Goal: Task Accomplishment & Management: Use online tool/utility

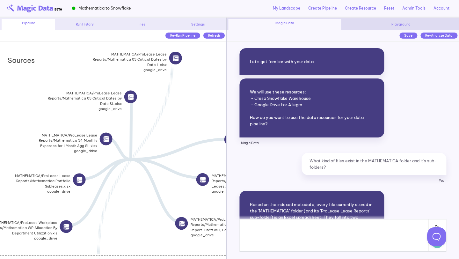
scroll to position [13371, 0]
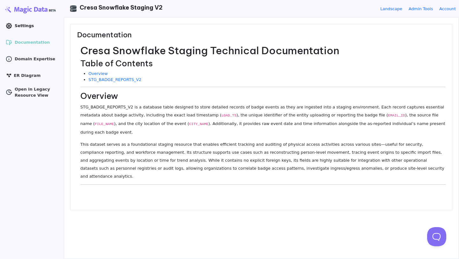
click at [8, 27] on icon ".cls-1 { clip-path: url(#clippath); } .cls-2 { fill: none; } .cls-2, .cls-3 { s…" at bounding box center [9, 26] width 6 height 6
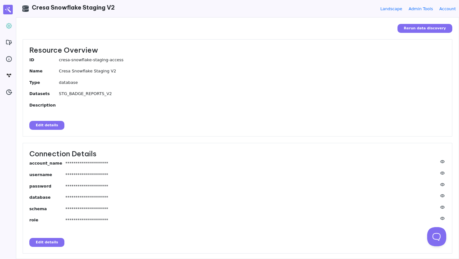
click at [46, 245] on button "Edit details" at bounding box center [46, 242] width 35 height 9
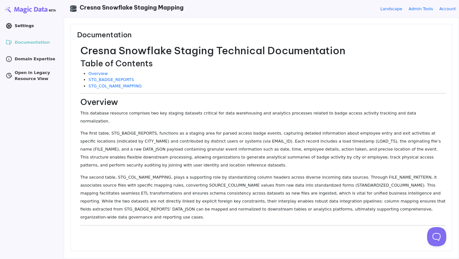
click at [8, 26] on icon at bounding box center [9, 26] width 2 height 2
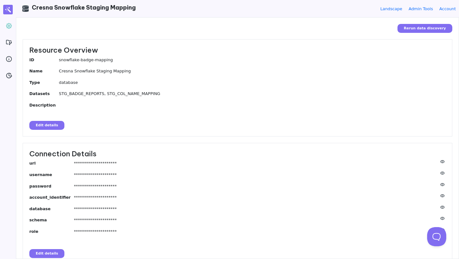
scroll to position [6, 0]
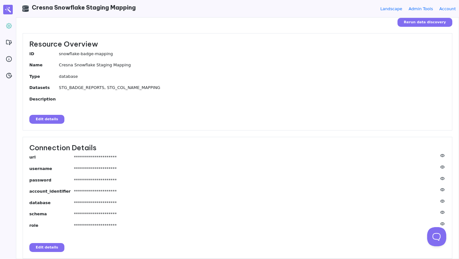
click at [50, 248] on button "Edit details" at bounding box center [46, 247] width 35 height 9
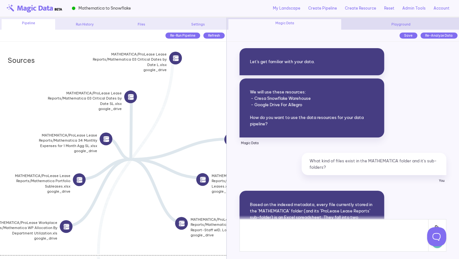
scroll to position [13371, 0]
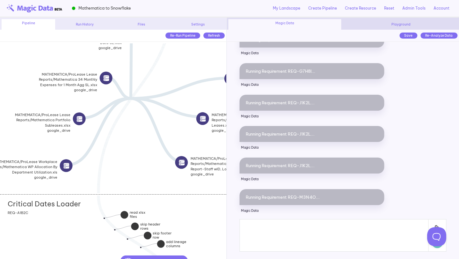
click at [152, 135] on div "MATHEMATICA/ProLease Lease Reports/Mathematica Portfolio Subleases.xlsx google_…" at bounding box center [157, 139] width 89 height 21
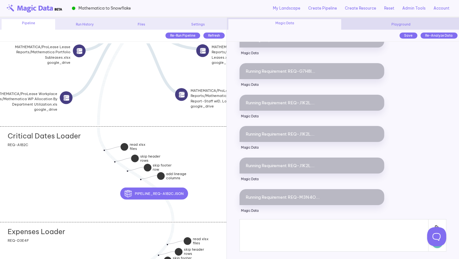
click at [73, 178] on div "Critical Dates Loader add section adding new section REQ-A1B2C" at bounding box center [113, 174] width 226 height 96
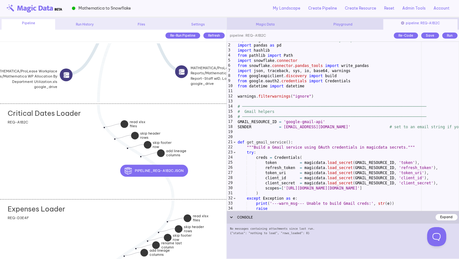
scroll to position [5, 0]
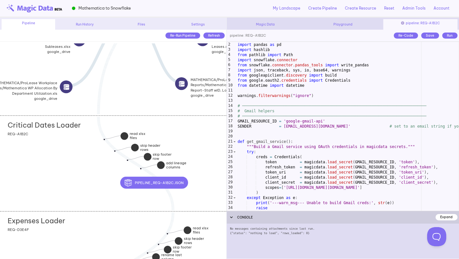
click at [188, 143] on div "Critical Dates Loader add section adding new section REQ-A1B2C" at bounding box center [113, 163] width 226 height 96
click at [288, 144] on div "import magicdata # <- always import first import pandas as pd import hashlib fr…" at bounding box center [347, 126] width 223 height 179
type textarea "**********"
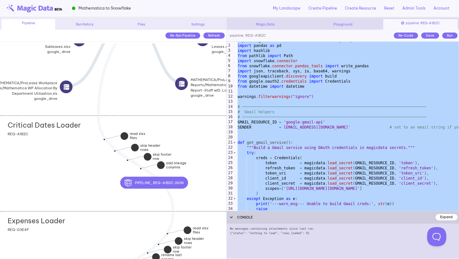
scroll to position [0, 0]
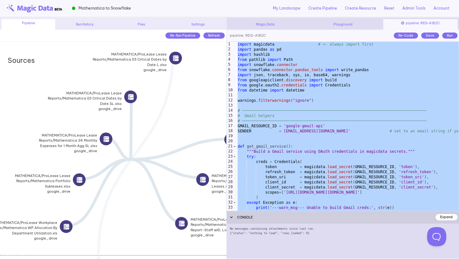
click at [279, 106] on div "import magicdata # <- always import first import pandas as pd import hashlib fr…" at bounding box center [347, 131] width 223 height 179
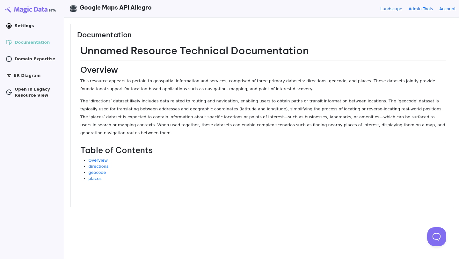
click at [11, 26] on icon at bounding box center [9, 26] width 6 height 6
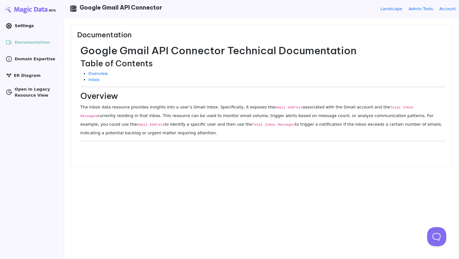
click at [10, 25] on icon at bounding box center [9, 26] width 2 height 2
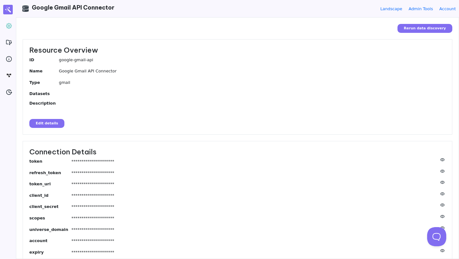
scroll to position [38, 0]
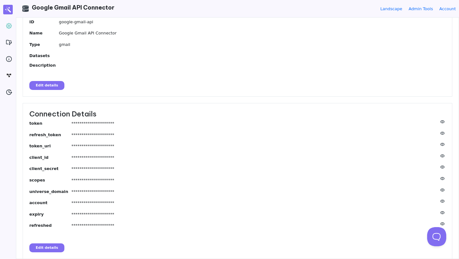
click at [45, 243] on button "Edit details" at bounding box center [46, 247] width 35 height 9
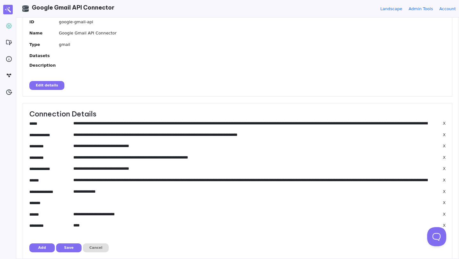
click at [97, 128] on dl "**********" at bounding box center [237, 175] width 417 height 110
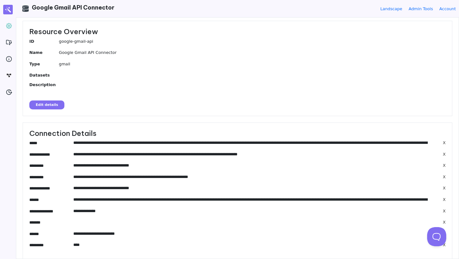
scroll to position [20, 0]
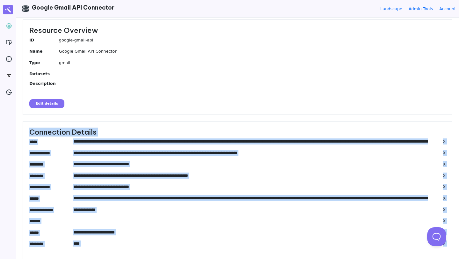
drag, startPoint x: 27, startPoint y: 132, endPoint x: 122, endPoint y: 252, distance: 152.5
click at [122, 252] on div "**********" at bounding box center [238, 199] width 430 height 156
copy div "Connection Details X X X X X X X X X X"
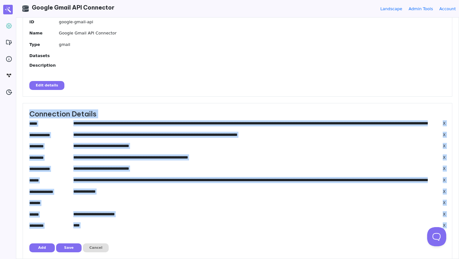
click at [161, 158] on input"] "**********" at bounding box center [254, 157] width 363 height 6
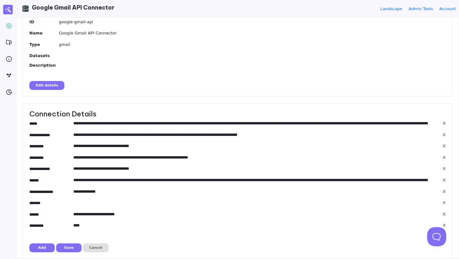
scroll to position [0, 0]
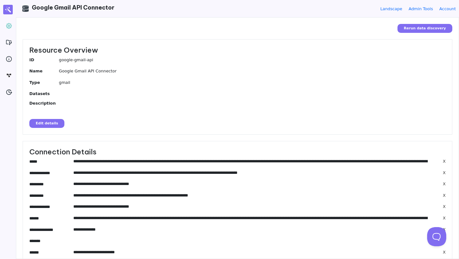
drag, startPoint x: 115, startPoint y: 224, endPoint x: 35, endPoint y: 8, distance: 230.5
click at [35, 8] on div "**********" at bounding box center [237, 129] width 443 height 259
click at [29, 52] on div "Resource Overview ID google-gmail-api Name Google Gmail API Connector Type gmai…" at bounding box center [238, 86] width 430 height 95
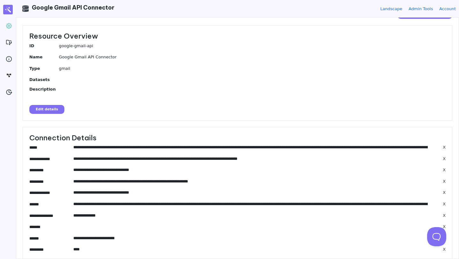
scroll to position [38, 0]
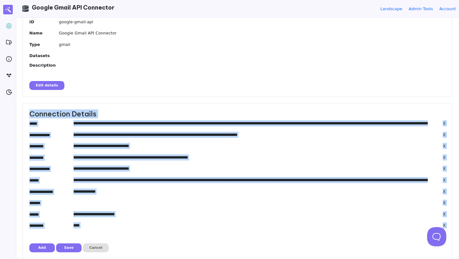
drag, startPoint x: 29, startPoint y: 115, endPoint x: 124, endPoint y: 237, distance: 154.3
click at [124, 237] on div "**********" at bounding box center [238, 181] width 430 height 156
copy div "Connection Details X X X X X X X X X X"
click at [247, 230] on dl "**********" at bounding box center [237, 175] width 417 height 110
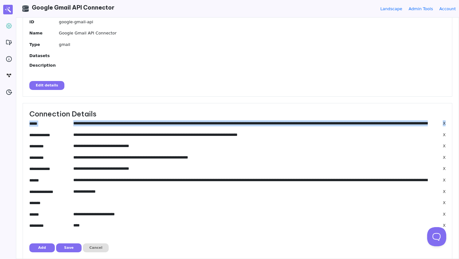
drag, startPoint x: 29, startPoint y: 124, endPoint x: 29, endPoint y: 129, distance: 5.1
click at [29, 129] on div "**********" at bounding box center [238, 181] width 430 height 156
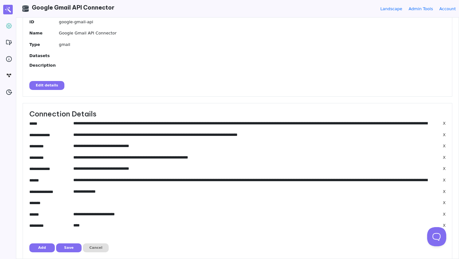
click at [95, 246] on button "Cancel" at bounding box center [96, 247] width 26 height 9
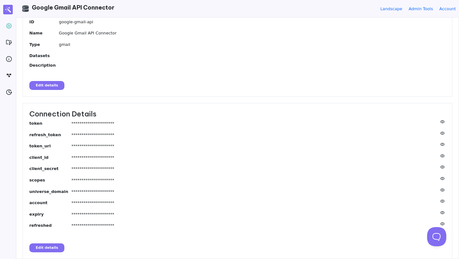
click at [55, 249] on button "Edit details" at bounding box center [46, 247] width 35 height 9
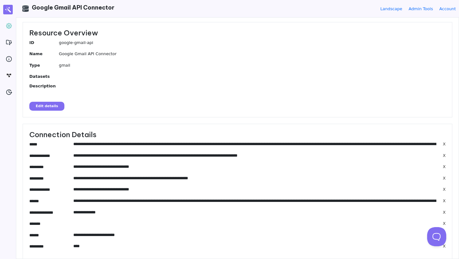
scroll to position [19, 0]
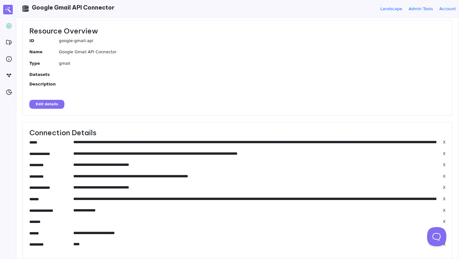
click at [233, 141] on input"] "**********" at bounding box center [254, 142] width 363 height 6
click at [39, 199] on input"] "******" at bounding box center [49, 199] width 41 height 6
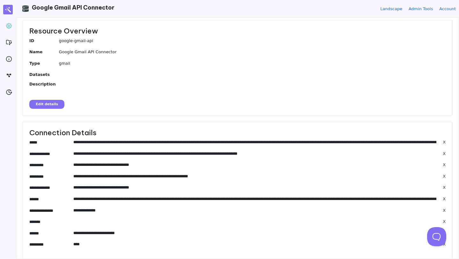
click at [276, 196] on input"] "**********" at bounding box center [254, 199] width 363 height 6
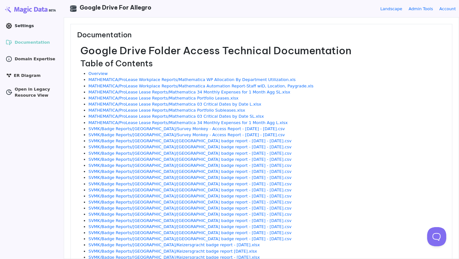
click at [10, 26] on icon ".cls-1 { clip-path: url(#clippath); } .cls-2 { fill: none; } .cls-2, .cls-3 { s…" at bounding box center [9, 26] width 6 height 6
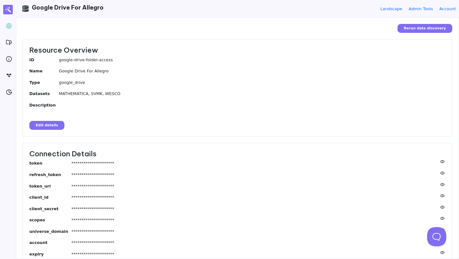
scroll to position [40, 0]
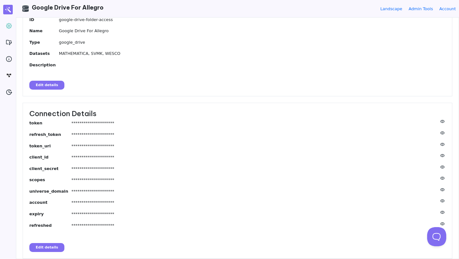
click at [46, 250] on button "Edit details" at bounding box center [46, 247] width 35 height 9
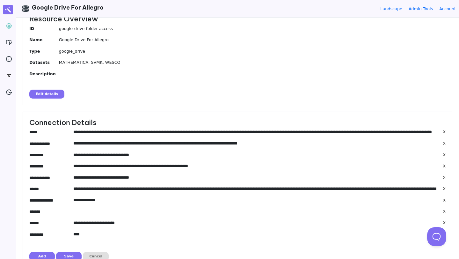
scroll to position [32, 0]
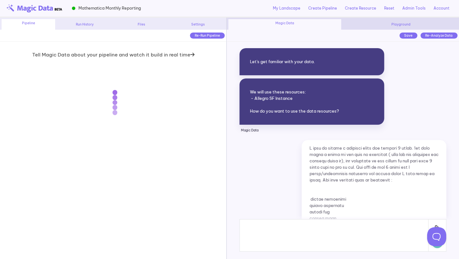
scroll to position [4184, 0]
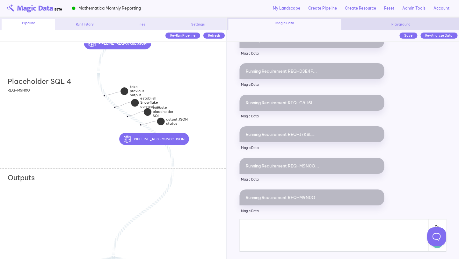
click at [209, 101] on div "Placeholder SQL 4 add section adding new section REQ-M9N0O" at bounding box center [113, 120] width 226 height 96
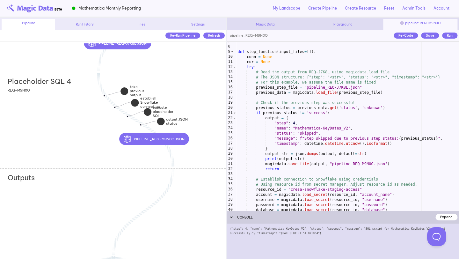
scroll to position [35, 0]
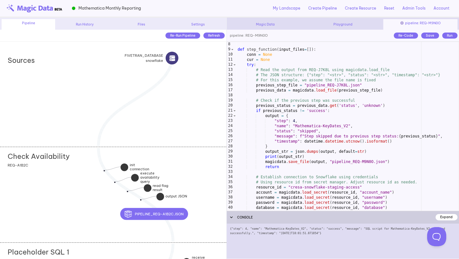
click at [203, 166] on div "Check Availability add section adding new section REQ-A1B2C" at bounding box center [113, 195] width 226 height 96
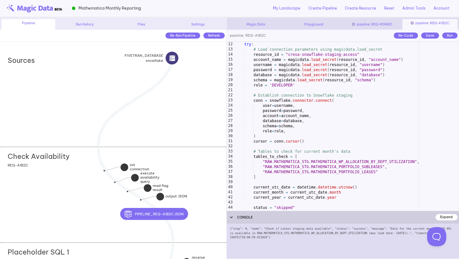
scroll to position [56, 0]
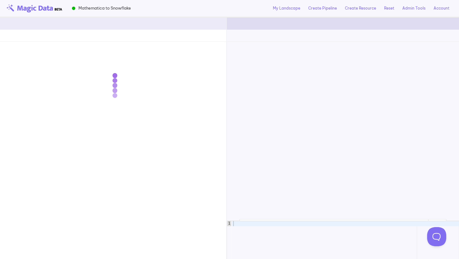
scroll to position [13371, 0]
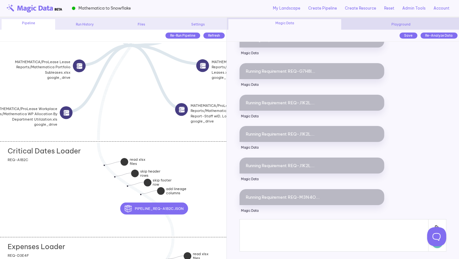
click at [193, 160] on div "Critical Dates Loader add section adding new section REQ-A1B2C" at bounding box center [113, 189] width 226 height 96
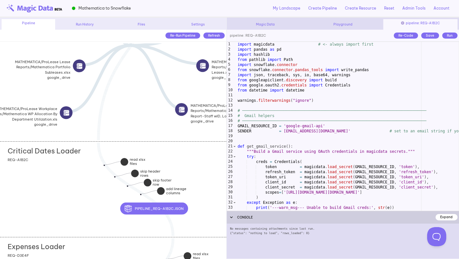
click at [318, 137] on div "import magicdata # <- always import first import pandas as pd import hashlib fr…" at bounding box center [347, 131] width 223 height 179
type textarea "**********"
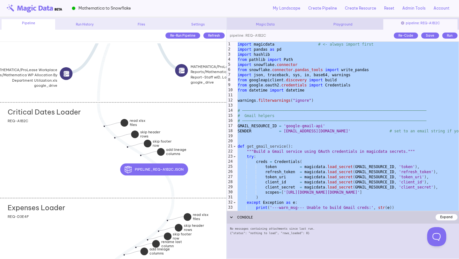
click at [90, 227] on div "Expenses Loader add section adding new section REQ-D3E4F" at bounding box center [113, 246] width 226 height 96
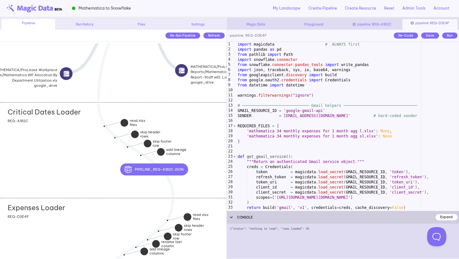
click at [289, 154] on div "import magicdata # ALWAYS first import pandas as pd from pathlib import Path im…" at bounding box center [347, 131] width 223 height 179
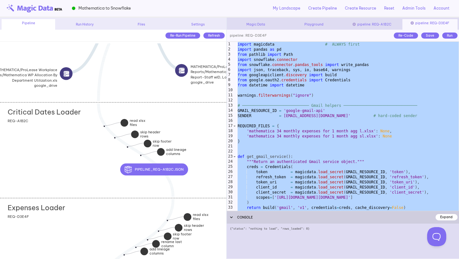
click at [375, 169] on div "import magicdata # ALWAYS first import pandas as pd from pathlib import Path im…" at bounding box center [347, 131] width 223 height 179
type textarea "**********"
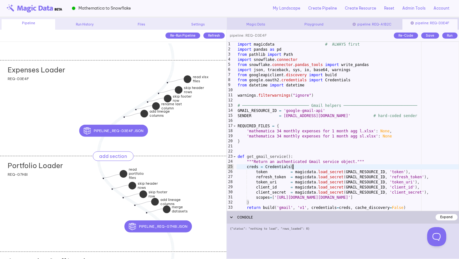
click at [195, 170] on div "Portfolio Loader add section adding new section" at bounding box center [117, 164] width 219 height 16
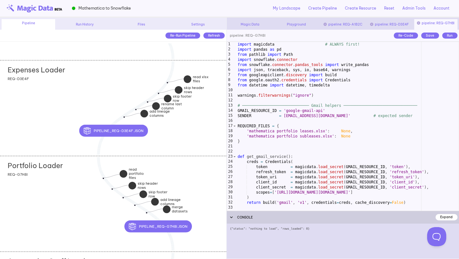
click at [304, 147] on div "import magicdata # ALWAYS first! import pandas as pd from pathlib import Path i…" at bounding box center [347, 131] width 223 height 179
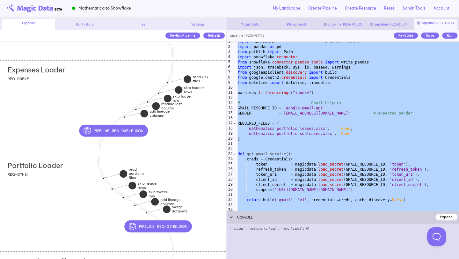
scroll to position [3, 0]
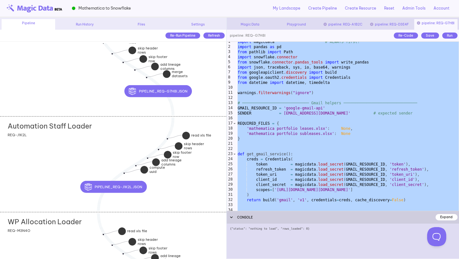
click at [204, 178] on div "Automation Staff Loader add section adding new section REQ-J1K2L" at bounding box center [113, 164] width 226 height 96
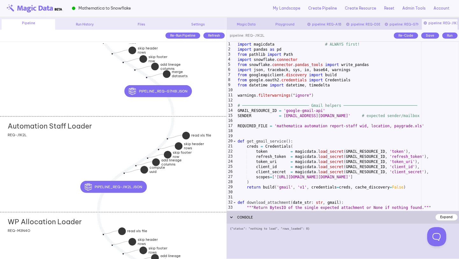
click at [301, 141] on div "import magicdata # ALWAYS first! import pandas as pd from pathlib import Path i…" at bounding box center [347, 131] width 223 height 179
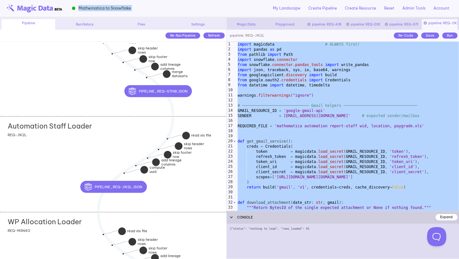
drag, startPoint x: 134, startPoint y: 8, endPoint x: 75, endPoint y: 9, distance: 58.4
click at [75, 9] on div "Mathematica to Snowflake My Landscape Create Pipeline Create Resource Reset Adm…" at bounding box center [229, 9] width 459 height 18
copy div "Mathematica to Snowflake"
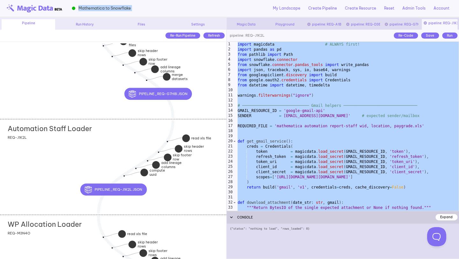
click at [110, 141] on div "Automation Staff Loader add section adding new section REQ-J1K2L" at bounding box center [113, 167] width 226 height 96
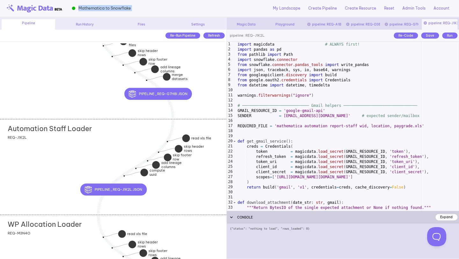
click at [289, 139] on div "import magicdata # ALWAYS first! import pandas as pd from pathlib import Path i…" at bounding box center [347, 131] width 223 height 179
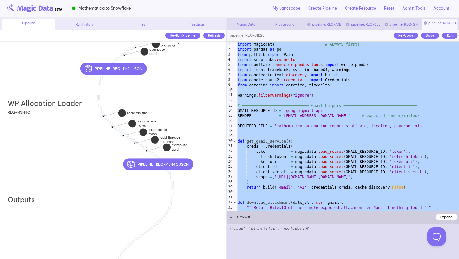
click at [71, 145] on div "WP Allocation Loader add section adding new section REQ-M3N4O" at bounding box center [113, 142] width 226 height 96
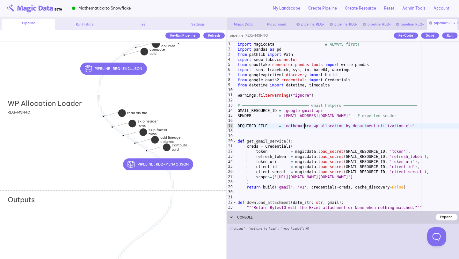
click at [305, 125] on div "import magicdata # ALWAYS first! import pandas as pd from pathlib import Path i…" at bounding box center [347, 131] width 223 height 179
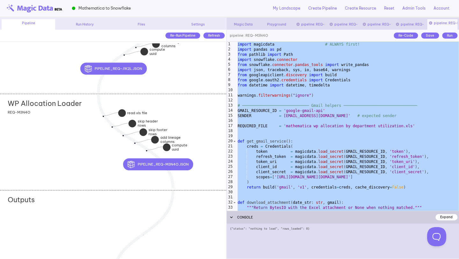
click at [316, 85] on div "import magicdata # ALWAYS first! import pandas as pd from pathlib import Path i…" at bounding box center [347, 131] width 223 height 179
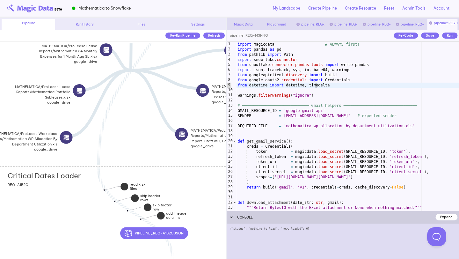
click at [195, 193] on div "Critical Dates Loader add section adding new section REQ-A1B2C" at bounding box center [113, 214] width 226 height 96
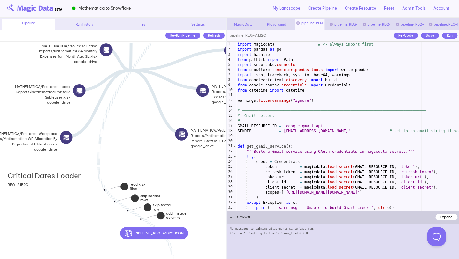
click at [335, 130] on div "import magicdata # <- always import first import pandas as pd import hashlib fr…" at bounding box center [347, 131] width 223 height 179
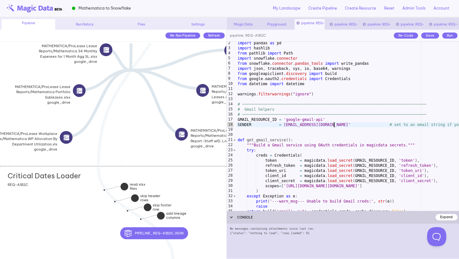
scroll to position [8, 0]
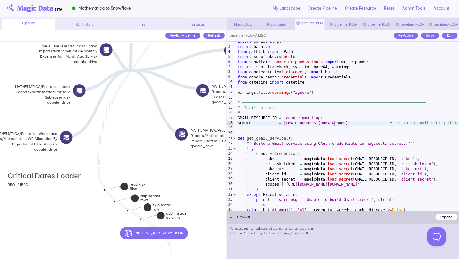
click at [328, 138] on div "import pandas as pd import hashlib from pathlib import Path import snowflake . …" at bounding box center [347, 128] width 223 height 179
type textarea "**********"
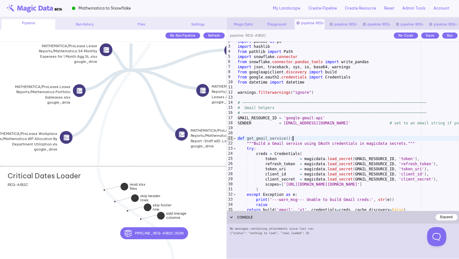
click at [329, 126] on div "import pandas as pd import hashlib from pathlib import Path import snowflake . …" at bounding box center [347, 128] width 223 height 179
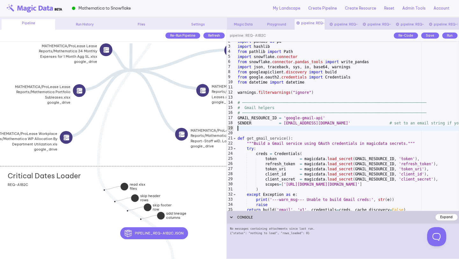
click at [446, 34] on div "Run" at bounding box center [449, 36] width 15 height 6
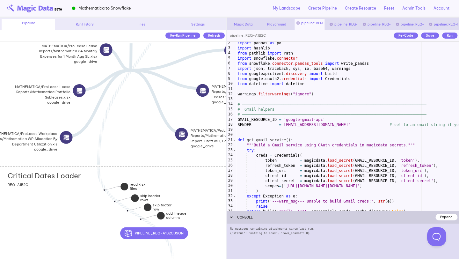
scroll to position [6, 0]
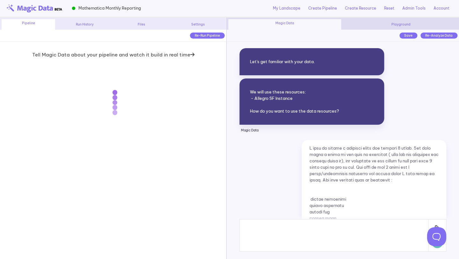
scroll to position [4184, 0]
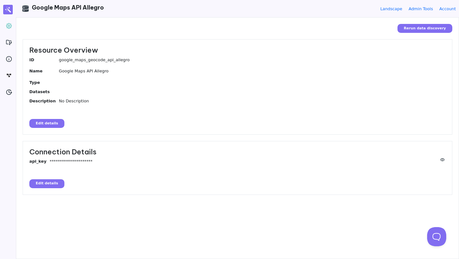
click at [43, 182] on button "Edit details" at bounding box center [46, 183] width 35 height 9
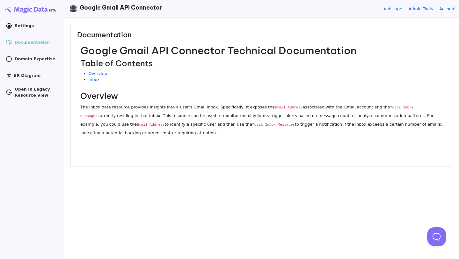
click at [13, 27] on link ".cls-1 { clip-path: url(#clippath); } .cls-2 { fill: none; } .cls-2, .cls-3 { s…" at bounding box center [31, 26] width 57 height 10
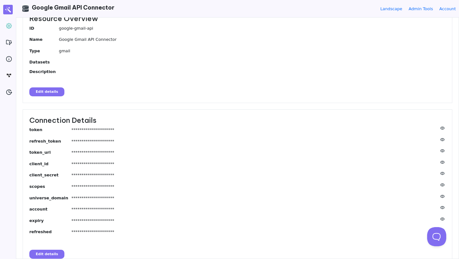
scroll to position [38, 0]
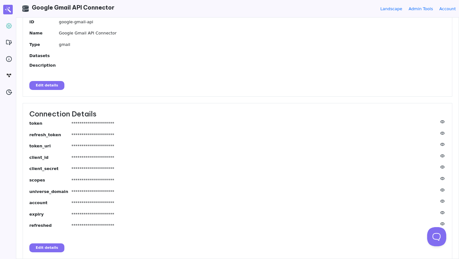
click at [48, 246] on button "Edit details" at bounding box center [46, 247] width 35 height 9
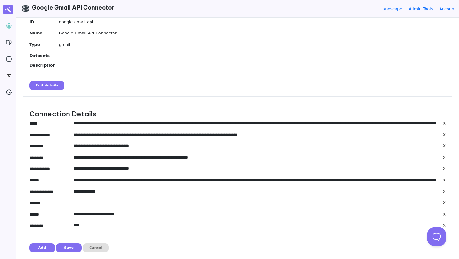
click at [91, 122] on input"] "**********" at bounding box center [254, 123] width 363 height 6
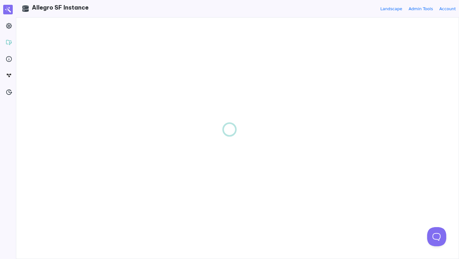
click at [10, 24] on div at bounding box center [229, 129] width 459 height 259
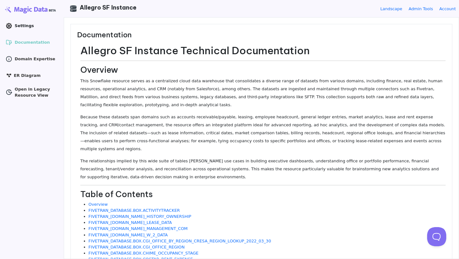
click at [11, 24] on icon at bounding box center [9, 26] width 6 height 6
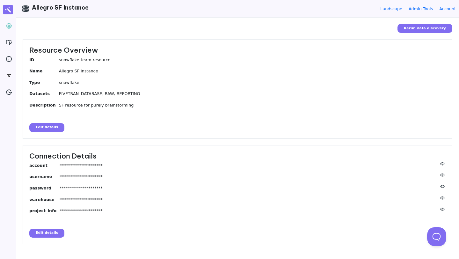
click at [39, 235] on button "Edit details" at bounding box center [46, 233] width 35 height 9
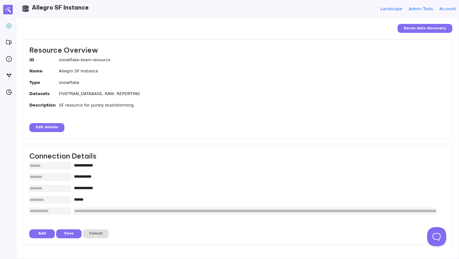
click at [39, 235] on button "Add" at bounding box center [42, 233] width 26 height 9
type input "**********"
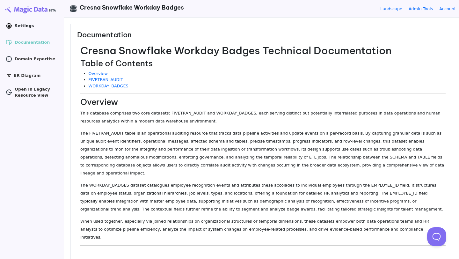
click at [9, 26] on icon at bounding box center [9, 26] width 2 height 2
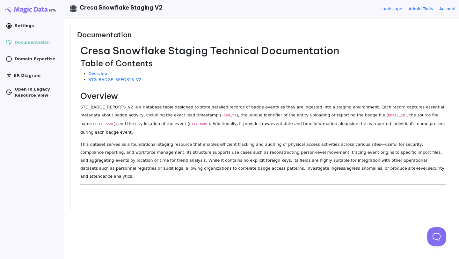
click at [26, 27] on span "Settings" at bounding box center [24, 26] width 19 height 6
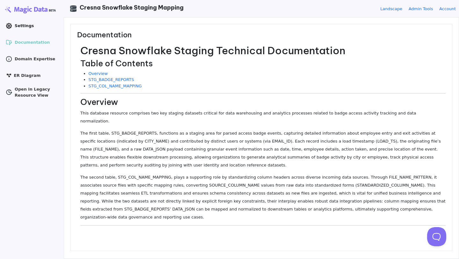
click at [14, 24] on link ".cls-1 { clip-path: url(#clippath); } .cls-2 { fill: none; } .cls-2, .cls-3 { s…" at bounding box center [31, 26] width 57 height 10
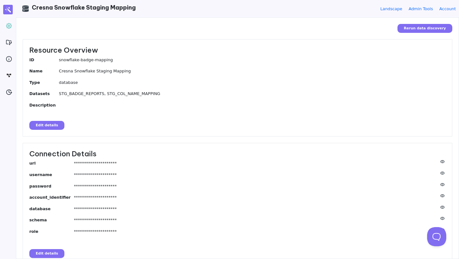
click at [46, 249] on button "Edit details" at bounding box center [46, 253] width 35 height 9
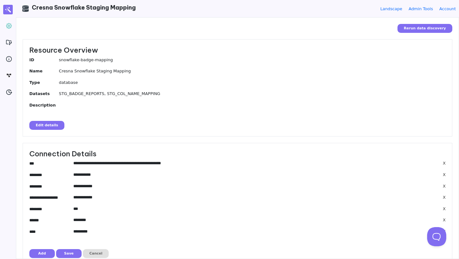
scroll to position [6, 0]
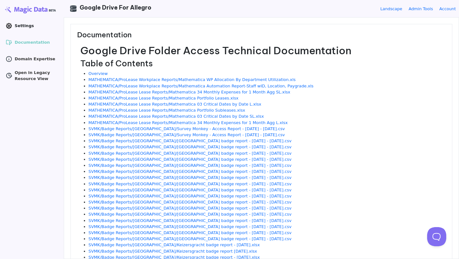
click at [8, 22] on link ".cls-1 { clip-path: url(#clippath); } .cls-2 { fill: none; } .cls-2, .cls-3 { s…" at bounding box center [31, 26] width 57 height 10
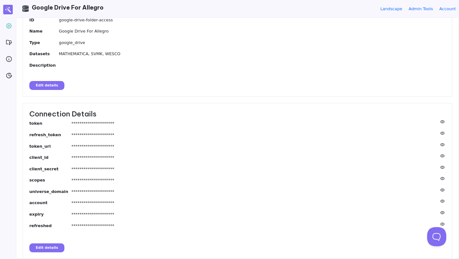
scroll to position [40, 0]
click at [39, 250] on button "Edit details" at bounding box center [46, 247] width 35 height 9
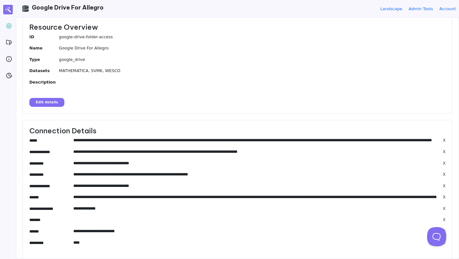
scroll to position [25, 0]
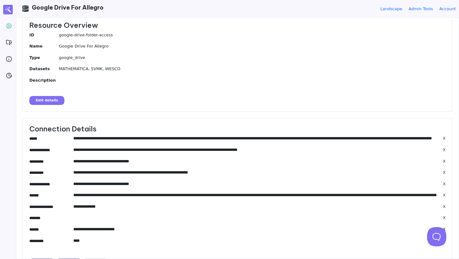
click at [179, 137] on input"] "**********" at bounding box center [254, 138] width 363 height 6
click at [229, 195] on input"] "**********" at bounding box center [254, 195] width 363 height 6
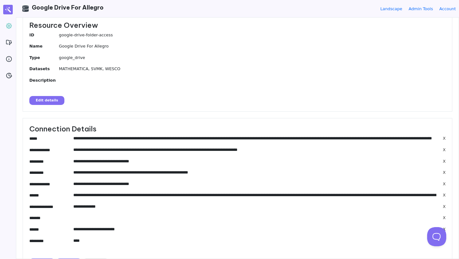
click at [229, 195] on input"] "**********" at bounding box center [254, 195] width 363 height 6
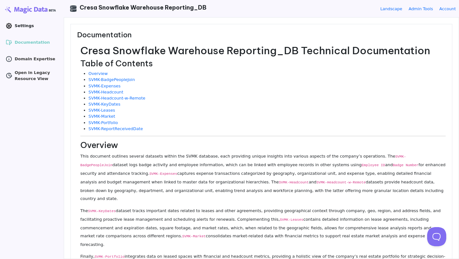
click at [12, 29] on icon ".cls-1 { clip-path: url(#clippath); } .cls-2 { fill: none; } .cls-2, .cls-3 { s…" at bounding box center [9, 26] width 6 height 6
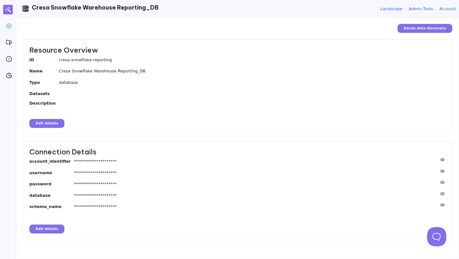
click at [45, 228] on button "Edit details" at bounding box center [46, 229] width 35 height 9
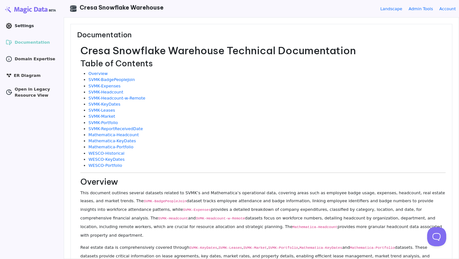
click at [3, 25] on link ".cls-1 { clip-path: url(#clippath); } .cls-2 { fill: none; } .cls-2, .cls-3 { s…" at bounding box center [31, 26] width 57 height 10
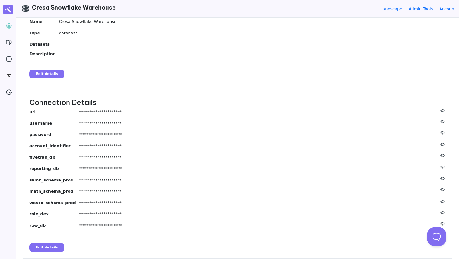
scroll to position [48, 0]
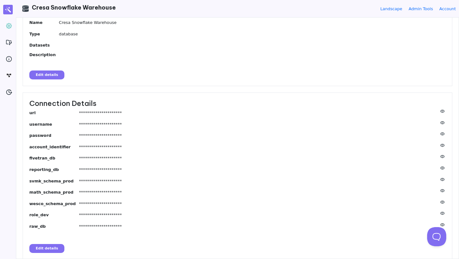
click at [56, 247] on button "Edit details" at bounding box center [46, 248] width 35 height 9
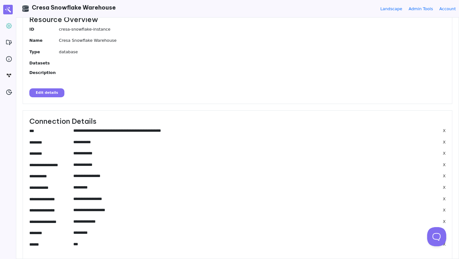
scroll to position [25, 0]
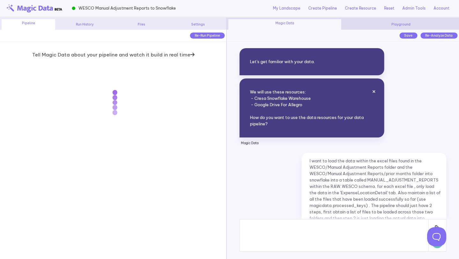
scroll to position [4593, 0]
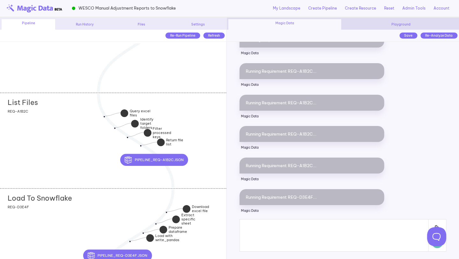
click at [190, 131] on div "List Files add section adding new section REQ-A1B2C" at bounding box center [113, 141] width 226 height 96
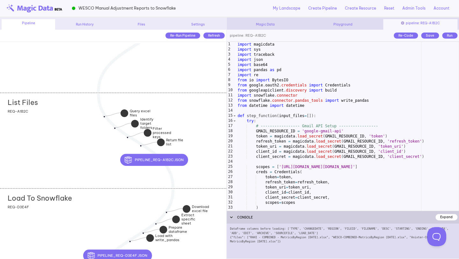
click at [294, 131] on div "import magicdata import sys import traceback import json import base64 import p…" at bounding box center [347, 131] width 223 height 179
click at [297, 130] on div "import magicdata import sys import traceback import json import base64 import p…" at bounding box center [347, 131] width 223 height 179
click at [304, 127] on div "import magicdata import sys import traceback import json import base64 import p…" at bounding box center [347, 131] width 223 height 179
click at [310, 127] on div "import magicdata import sys import traceback import json import base64 import p…" at bounding box center [347, 131] width 223 height 179
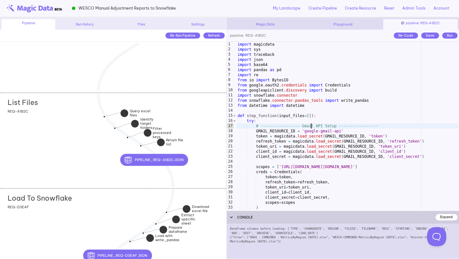
click at [310, 127] on div "import magicdata import sys import traceback import json import base64 import p…" at bounding box center [347, 131] width 223 height 179
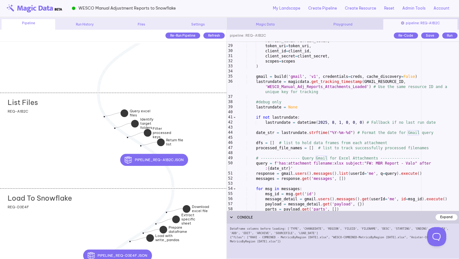
scroll to position [143, 0]
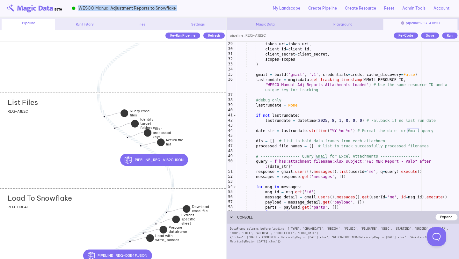
drag, startPoint x: 181, startPoint y: 8, endPoint x: 74, endPoint y: 6, distance: 106.5
click at [74, 6] on div "WESCO Manual Adjustment Reports to Snowflake My Landscape Create Pipeline Creat…" at bounding box center [229, 9] width 459 height 18
copy div "WESCO Manual Adjustment Reports to Snowflake"
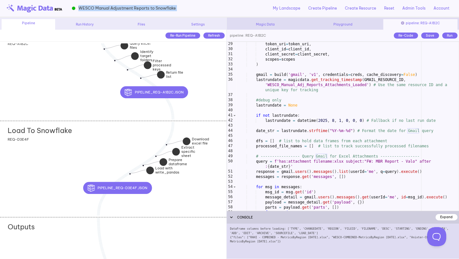
click at [312, 115] on div "token_uri = token_uri , client_id = client_id , client_secret = client_secret ,…" at bounding box center [347, 130] width 223 height 179
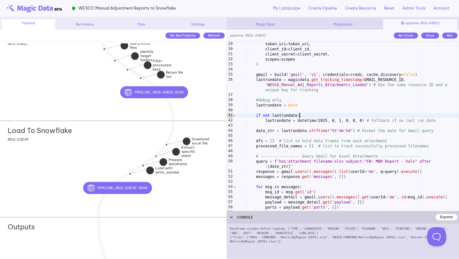
click at [204, 90] on div "pipeline_REQ-A1B2C.json" at bounding box center [188, 92] width 68 height 12
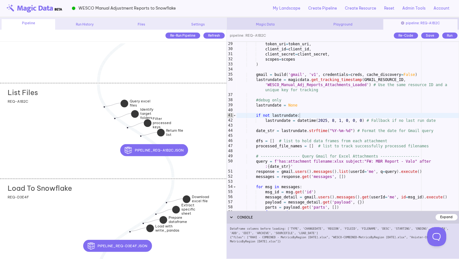
click at [294, 117] on div "token_uri = token_uri , client_id = client_id , client_secret = client_secret ,…" at bounding box center [347, 130] width 223 height 179
type textarea "**********"
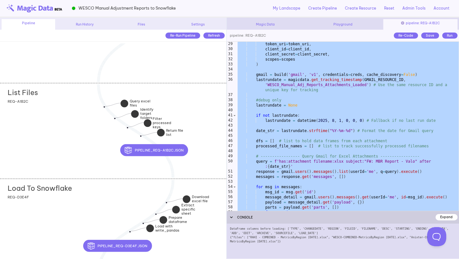
click at [204, 238] on div "Load To Snowflake add section adding new section REQ-D3E4F" at bounding box center [113, 227] width 226 height 96
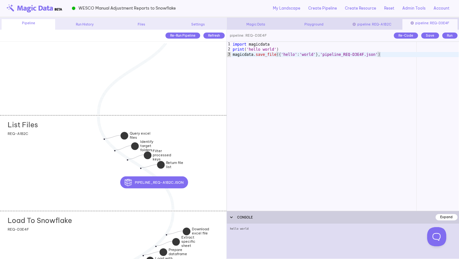
click at [205, 139] on div "List Files add section adding new section REQ-A1B2C" at bounding box center [113, 163] width 226 height 96
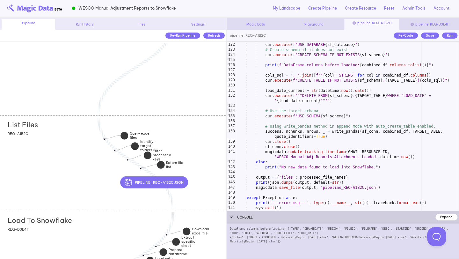
scroll to position [668, 0]
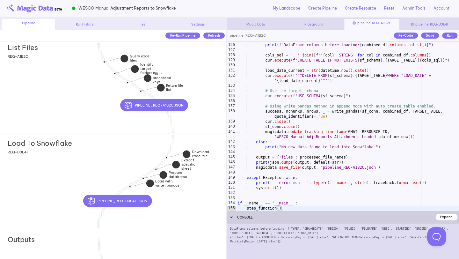
click at [199, 190] on div "Load To Snowflake add section adding new section REQ-D3E4F" at bounding box center [113, 182] width 226 height 96
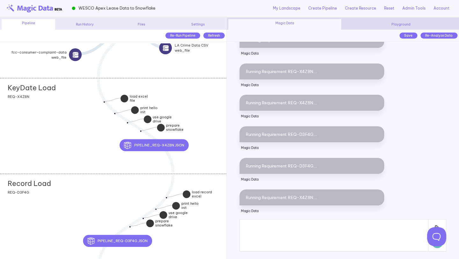
click at [204, 115] on div "KeyDate Load add section adding new section REQ-X4Z8N" at bounding box center [113, 126] width 226 height 96
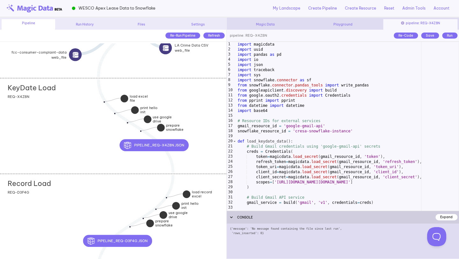
click at [210, 217] on div "Record Load add section adding new section REQ-D3F4G" at bounding box center [113, 222] width 226 height 96
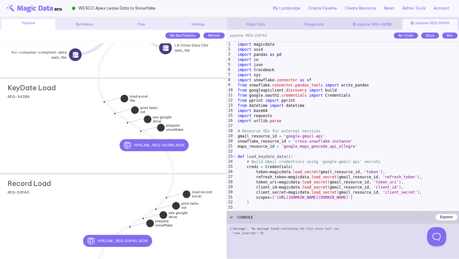
click at [212, 125] on div "KeyDate Load add section adding new section REQ-X4Z8N" at bounding box center [113, 126] width 226 height 96
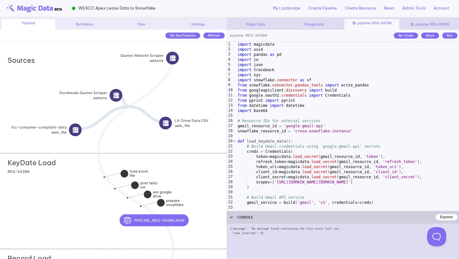
click at [303, 163] on div "import magicdata import uuid import pandas as pd import io import json import t…" at bounding box center [347, 134] width 223 height 184
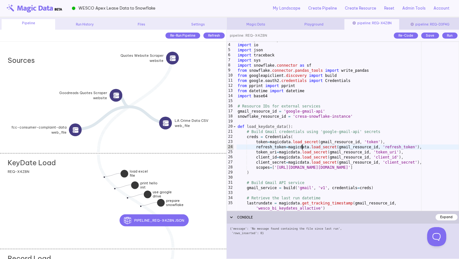
scroll to position [14, 0]
click at [291, 151] on div "import pandas as pd import io import json import traceback import sys import sn…" at bounding box center [347, 127] width 223 height 179
click at [296, 148] on div "import pandas as pd import io import json import traceback import sys import sn…" at bounding box center [347, 127] width 223 height 179
click at [304, 140] on div "import pandas as pd import io import json import traceback import sys import sn…" at bounding box center [347, 127] width 223 height 179
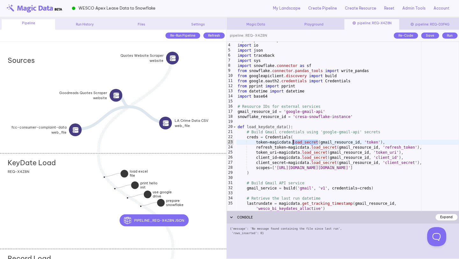
click at [315, 146] on div "import pandas as pd import io import json import traceback import sys import sn…" at bounding box center [347, 127] width 223 height 179
click at [312, 152] on div "import pandas as pd import io import json import traceback import sys import sn…" at bounding box center [347, 127] width 223 height 179
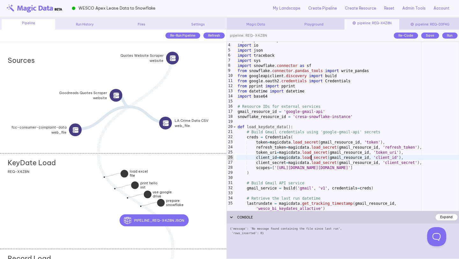
click at [312, 156] on div "import pandas as pd import io import json import traceback import sys import sn…" at bounding box center [347, 127] width 223 height 179
click at [321, 161] on div "import pandas as pd import io import json import traceback import sys import sn…" at bounding box center [347, 127] width 223 height 179
click at [310, 143] on div "import pandas as pd import io import json import traceback import sys import sn…" at bounding box center [347, 127] width 223 height 179
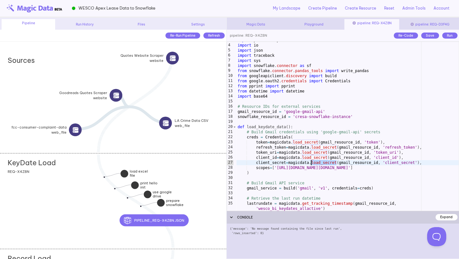
click at [310, 143] on div "import pandas as pd import io import json import traceback import sys import sn…" at bounding box center [347, 127] width 223 height 179
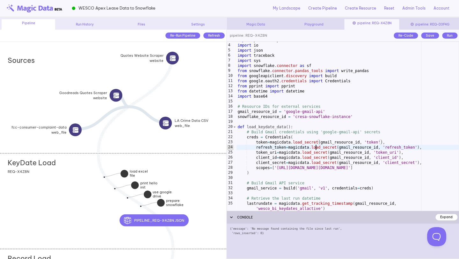
click at [317, 147] on div "import pandas as pd import io import json import traceback import sys import sn…" at bounding box center [347, 127] width 223 height 179
type textarea "**********"
click at [317, 147] on div "import pandas as pd import io import json import traceback import sys import sn…" at bounding box center [347, 127] width 223 height 179
click at [278, 100] on div "import pandas as pd import io import json import traceback import sys import sn…" at bounding box center [347, 127] width 223 height 179
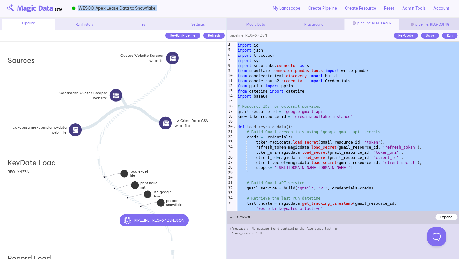
drag, startPoint x: 162, startPoint y: 7, endPoint x: 78, endPoint y: 9, distance: 84.2
click at [78, 9] on div "WESCO Apex Lease Data to Snowflake My Landscape Create Pipeline Create Resource…" at bounding box center [229, 9] width 459 height 18
copy div "WESCO Apex Lease Data to Snowflake"
click at [310, 138] on div "import pandas as pd import io import json import traceback import sys import sn…" at bounding box center [347, 127] width 223 height 179
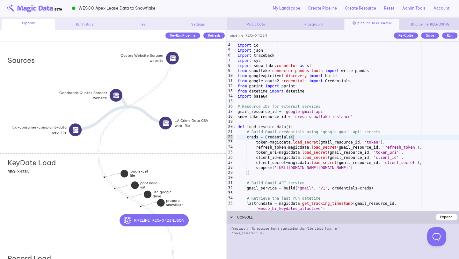
type textarea "**********"
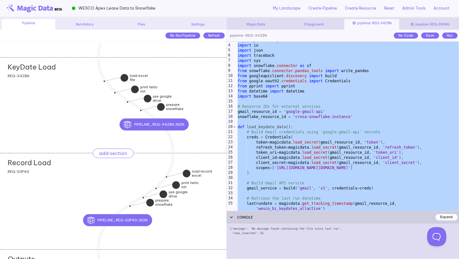
click at [105, 165] on div "Record Load add section adding new section" at bounding box center [117, 161] width 219 height 16
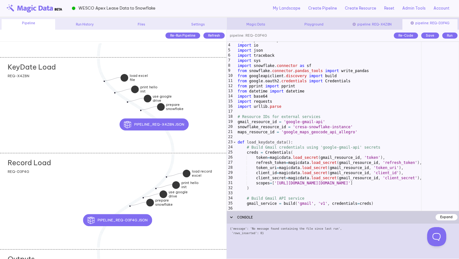
click at [301, 113] on div "import pandas as pd import io import json import traceback import sys import sn…" at bounding box center [347, 127] width 223 height 179
click at [109, 174] on div "Record Load add section adding new section REQ-D3F4G" at bounding box center [113, 201] width 226 height 96
click at [297, 127] on div "import pandas as pd import io import json import traceback import sys import sn…" at bounding box center [347, 127] width 223 height 179
type textarea "**********"
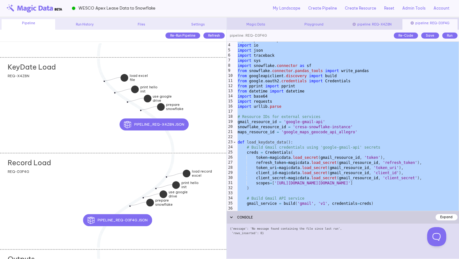
click at [219, 90] on div "KeyDate Load add section adding new section REQ-X4Z8N" at bounding box center [113, 105] width 226 height 96
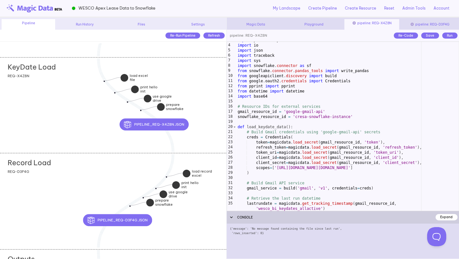
click at [188, 222] on div "Record Load add section adding new section REQ-D3F4G" at bounding box center [113, 201] width 226 height 96
